Goal: Navigation & Orientation: Go to known website

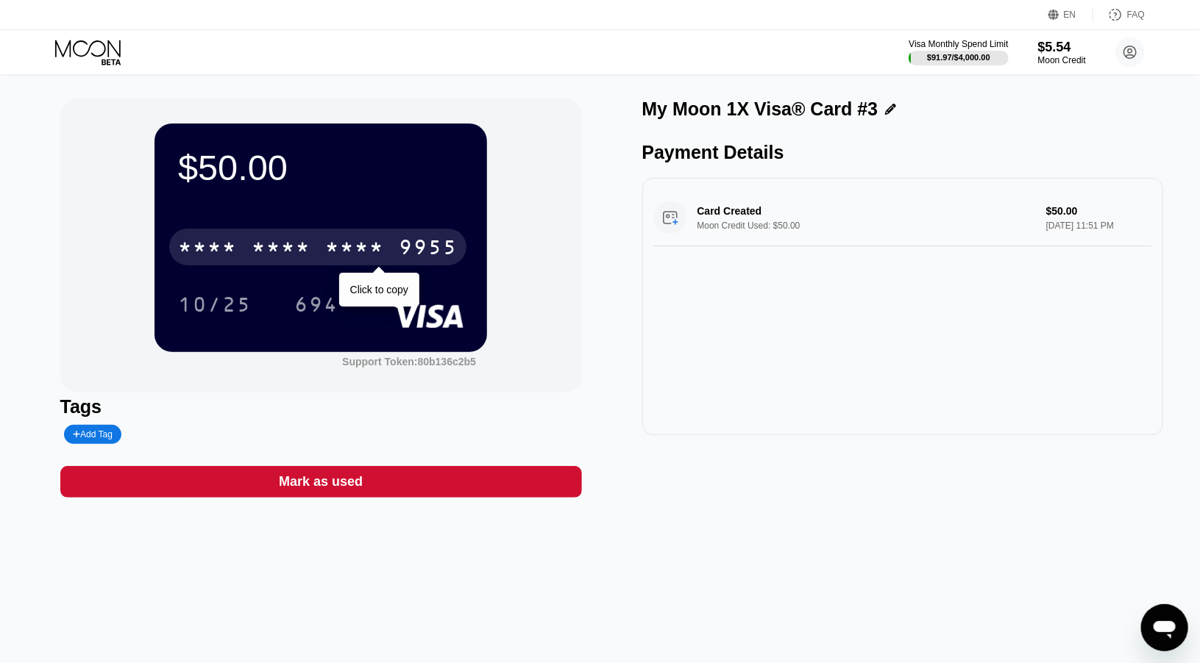
click at [257, 247] on div "* * * *" at bounding box center [281, 250] width 59 height 24
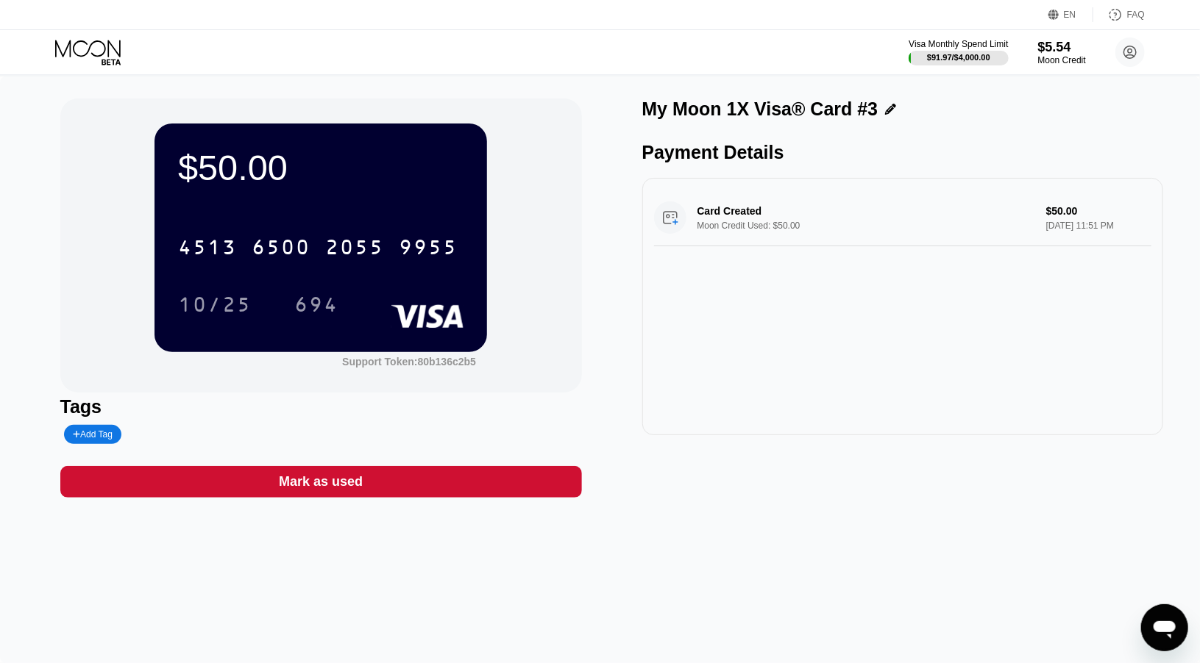
click at [88, 50] on icon at bounding box center [89, 53] width 68 height 26
